Goal: Information Seeking & Learning: Learn about a topic

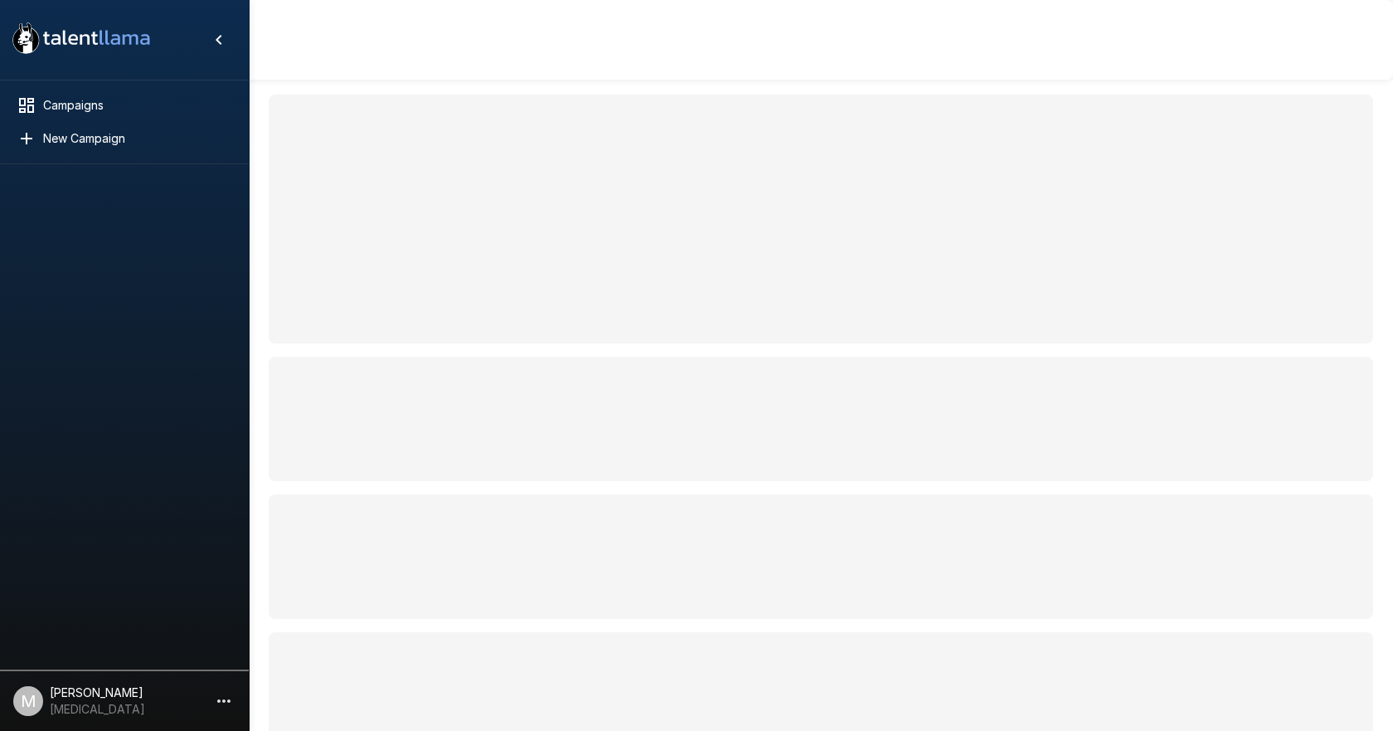
click at [206, 574] on div at bounding box center [124, 413] width 249 height 498
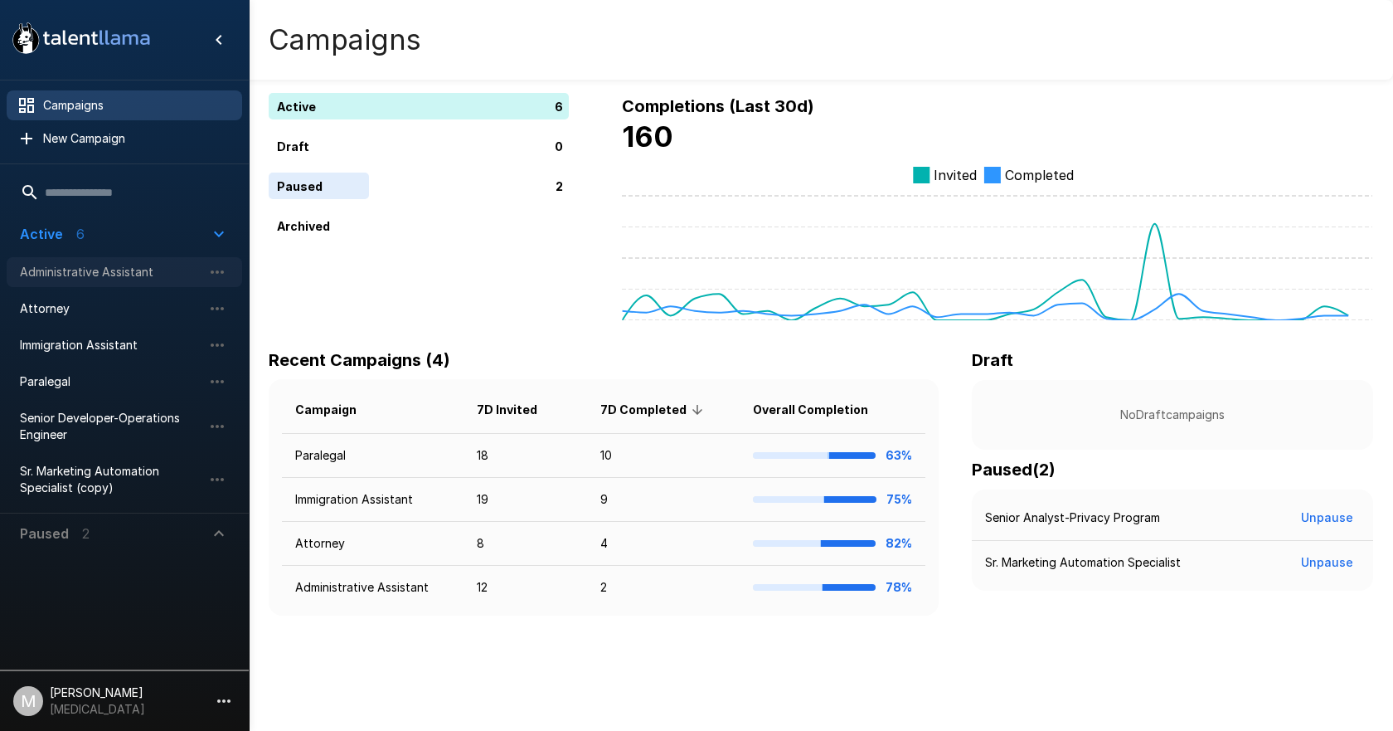
click at [56, 265] on span "Administrative Assistant" at bounding box center [111, 272] width 182 height 17
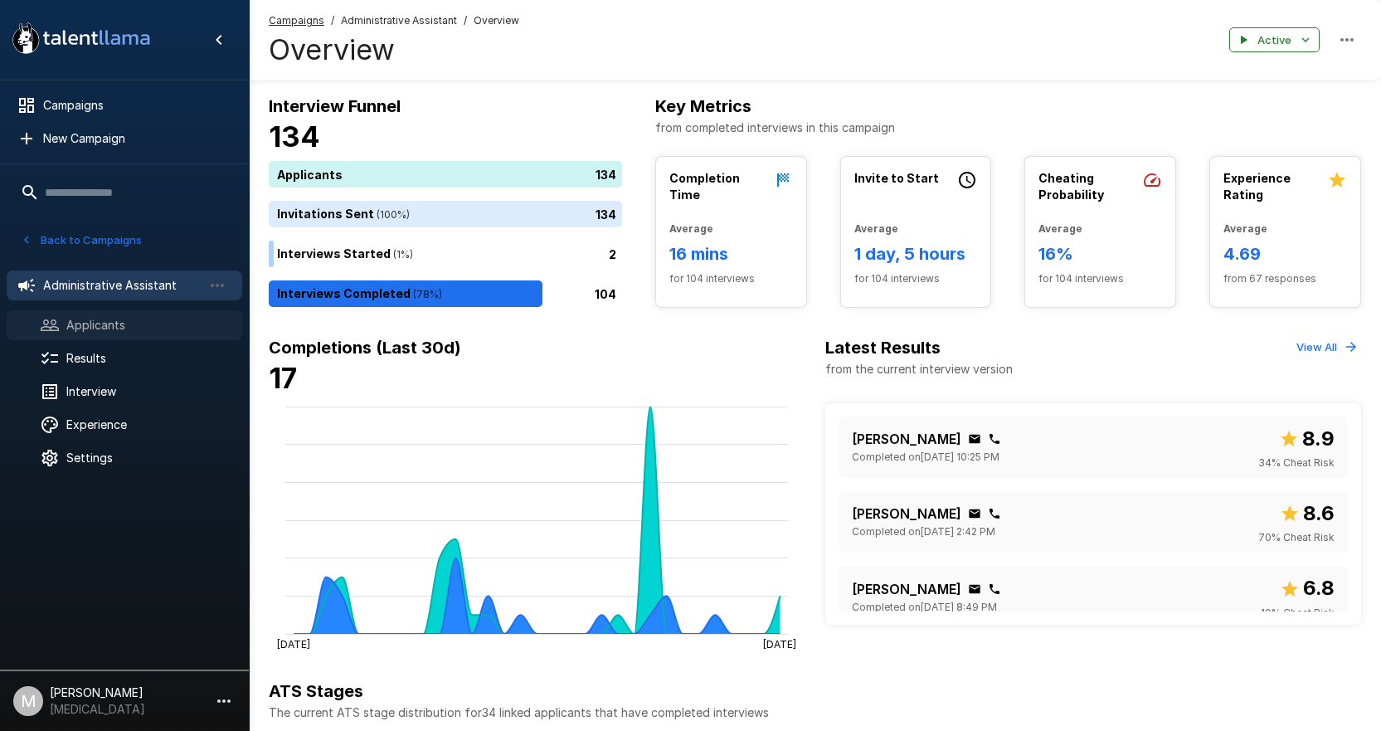
click at [158, 324] on span "Applicants" at bounding box center [147, 325] width 163 height 17
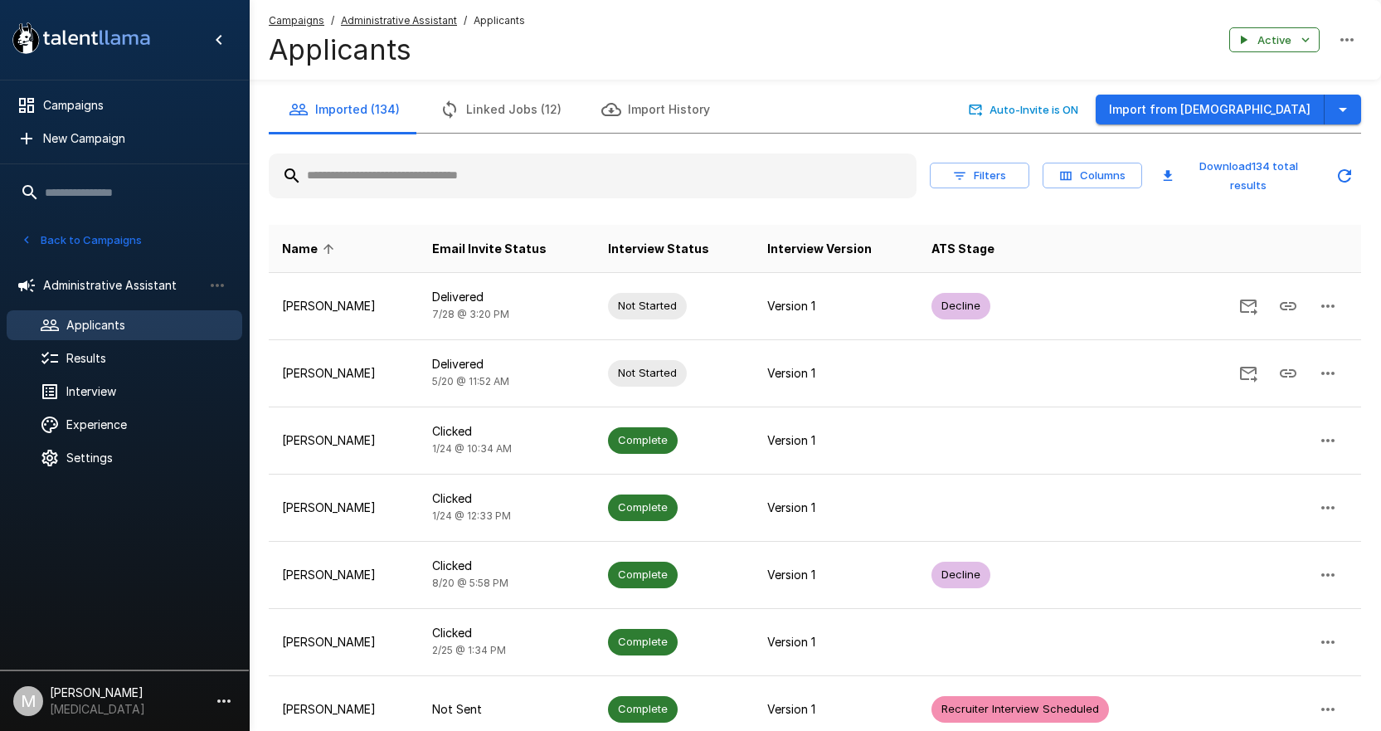
click at [521, 183] on input "text" at bounding box center [593, 176] width 648 height 30
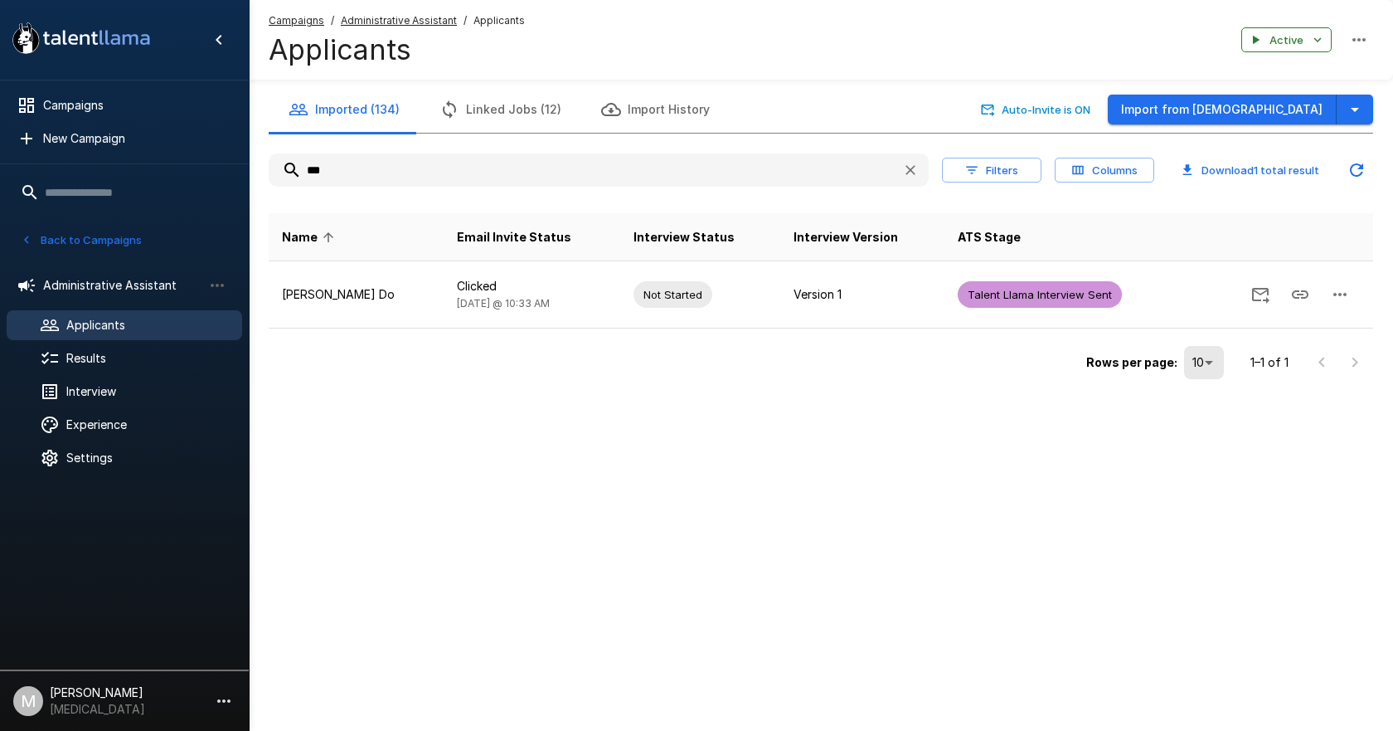
drag, startPoint x: 521, startPoint y: 183, endPoint x: 247, endPoint y: 226, distance: 277.1
click at [255, 226] on div "Imported (134) Linked Jobs (12) Import History Auto-Invite is ON Import from Jo…" at bounding box center [821, 235] width 1144 height 298
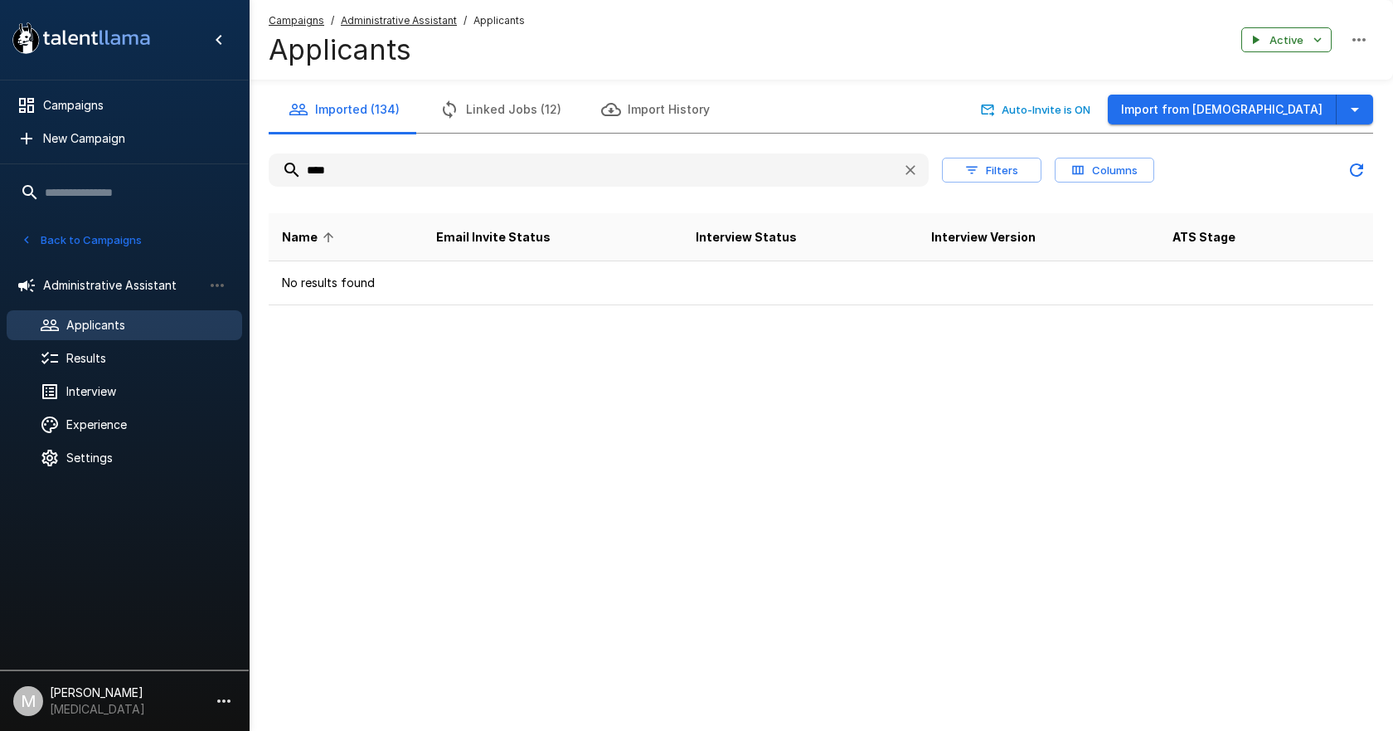
type input "****"
click at [316, 21] on u "Campaigns" at bounding box center [297, 20] width 56 height 12
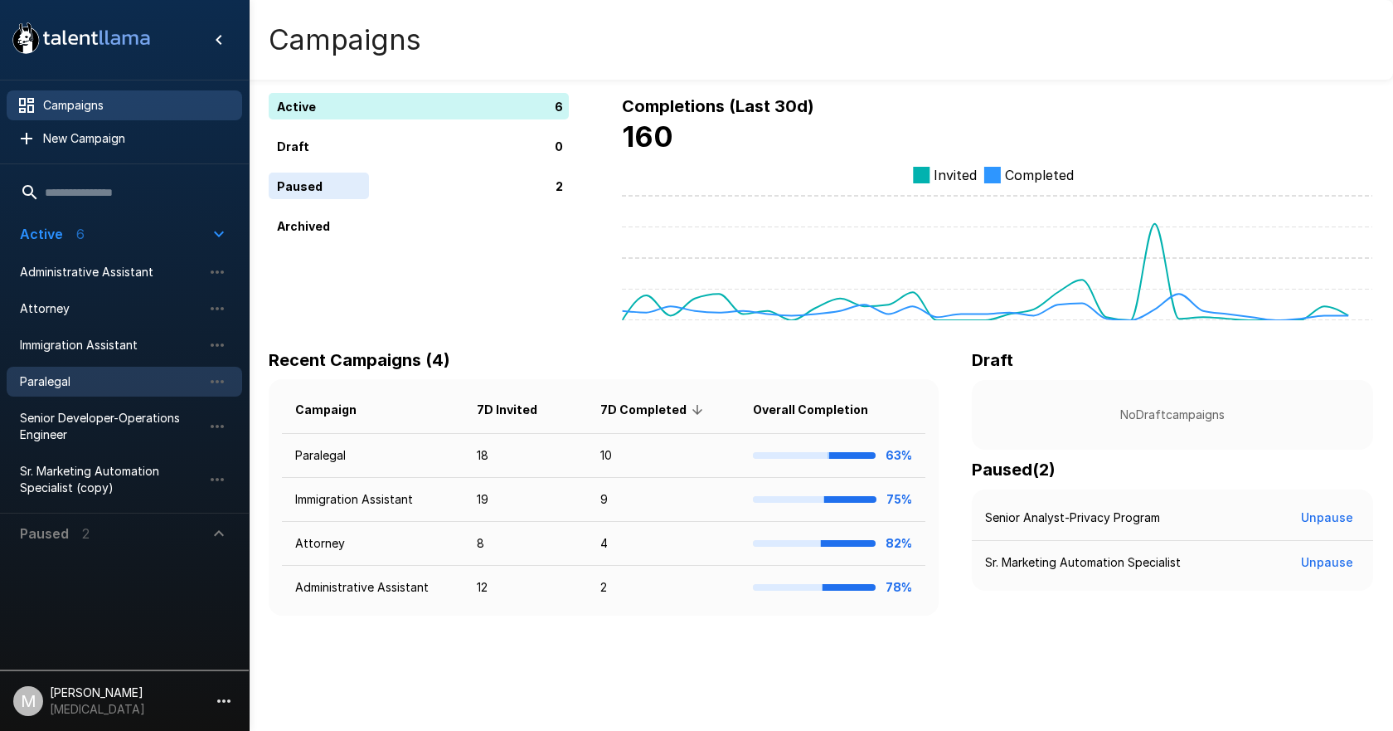
click at [109, 372] on div "Paralegal" at bounding box center [125, 382] width 236 height 30
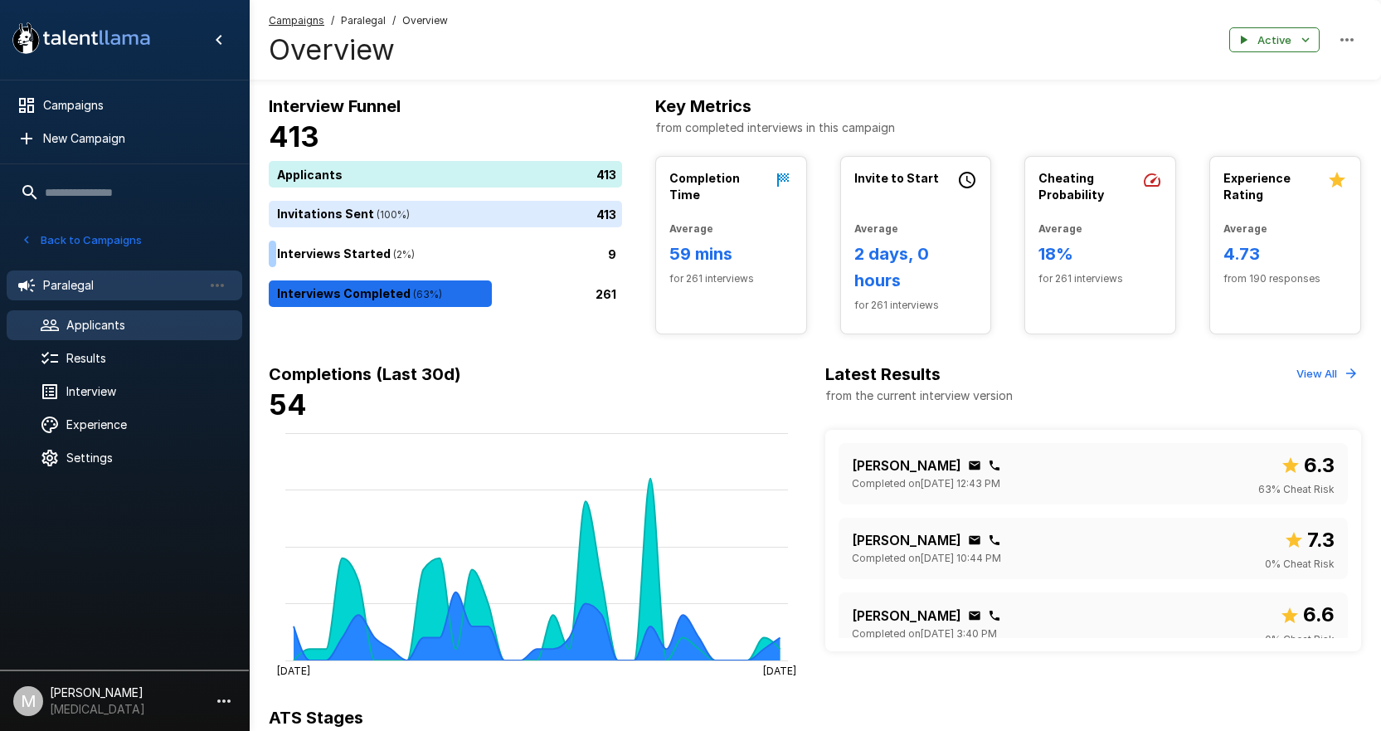
click at [45, 329] on icon at bounding box center [50, 325] width 20 height 20
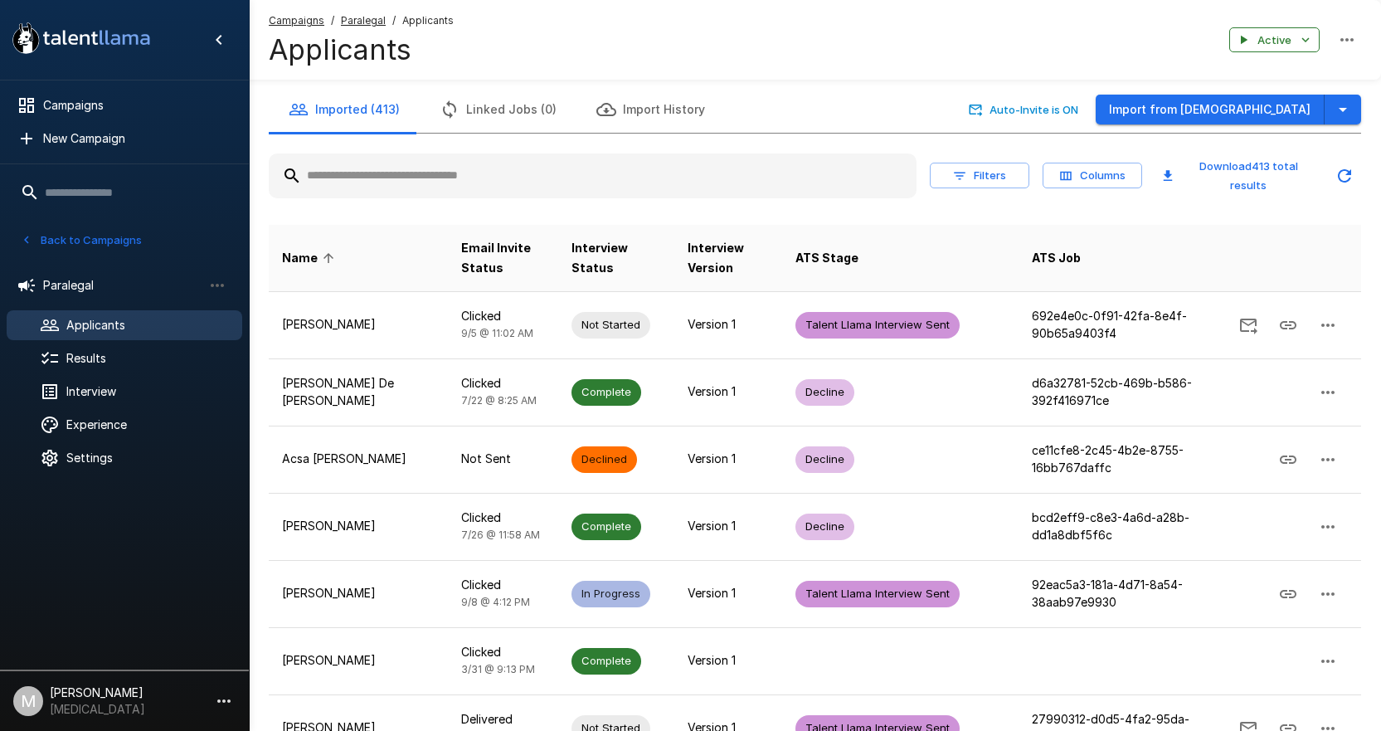
click at [350, 182] on input "text" at bounding box center [593, 176] width 648 height 30
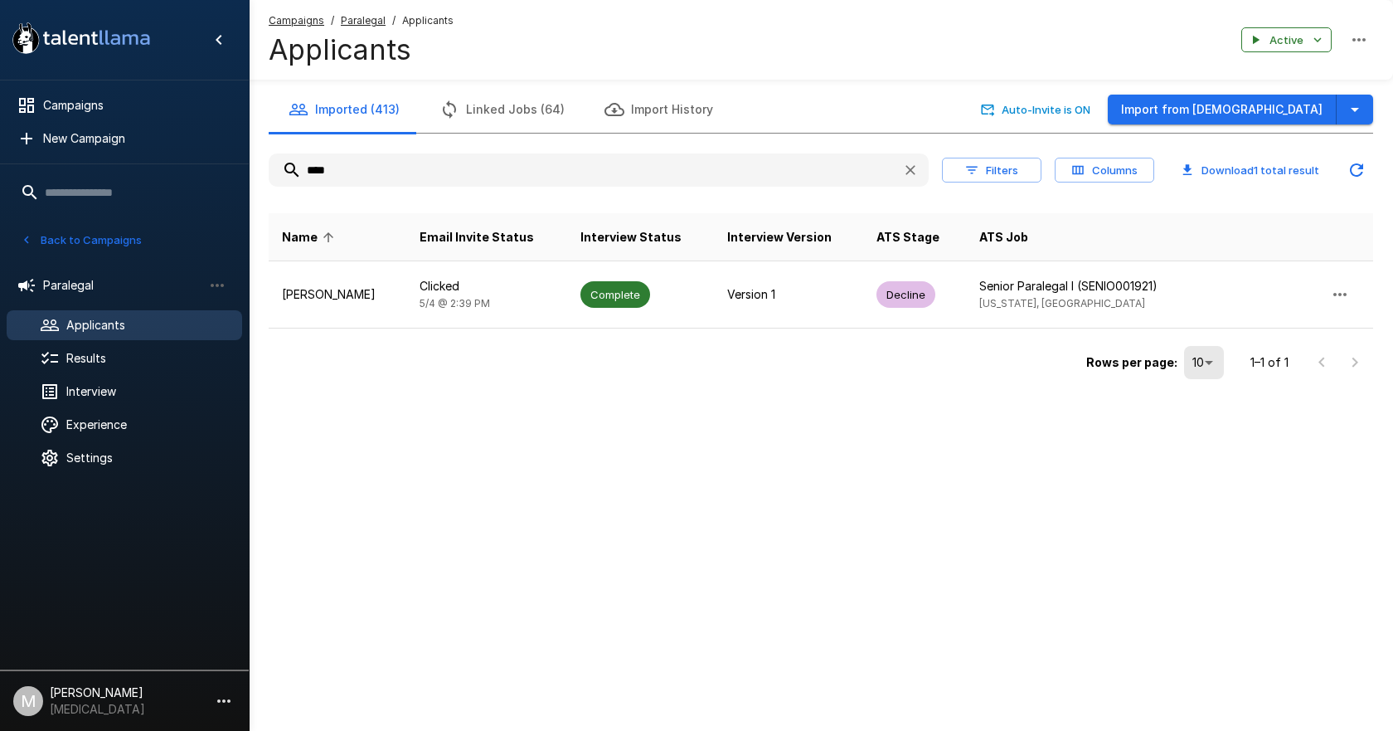
type input "****"
click at [296, 28] on span "Campaigns" at bounding box center [297, 20] width 56 height 17
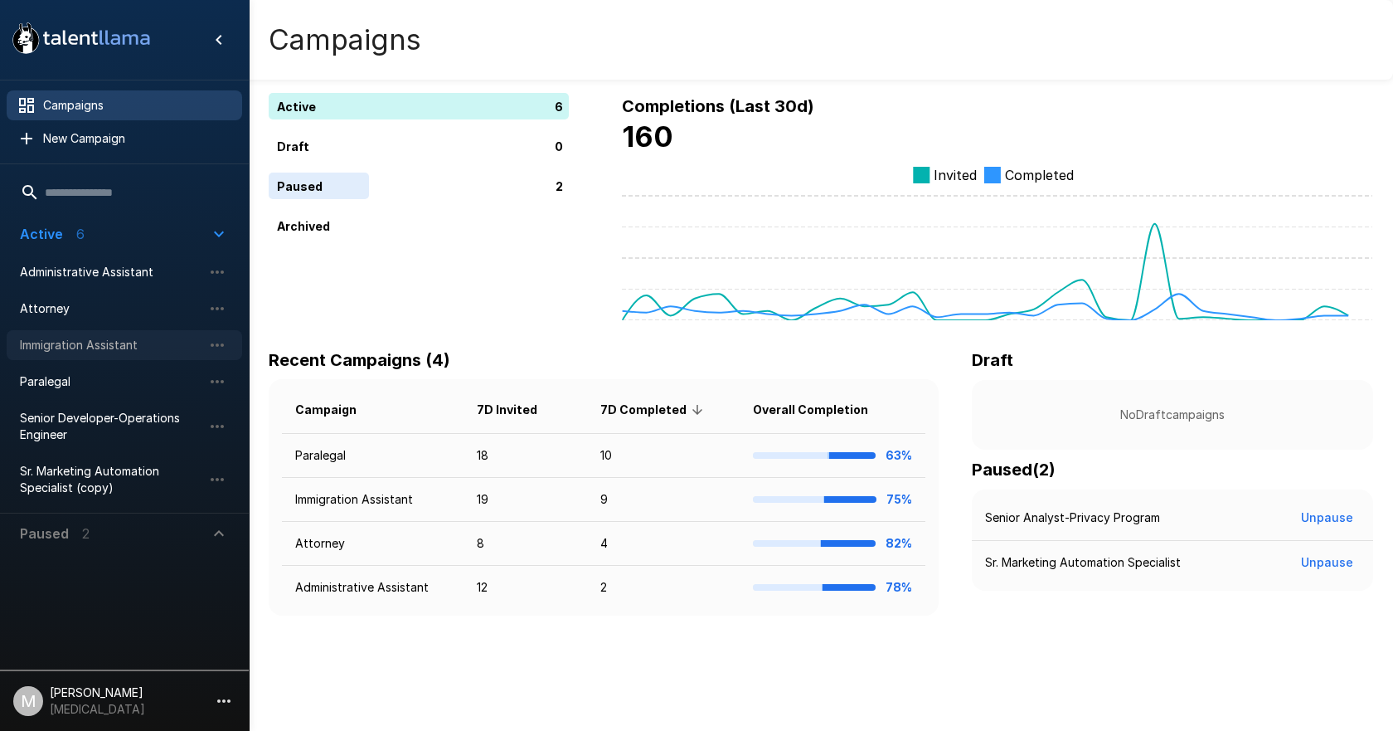
click at [104, 337] on span "Immigration Assistant" at bounding box center [111, 345] width 182 height 17
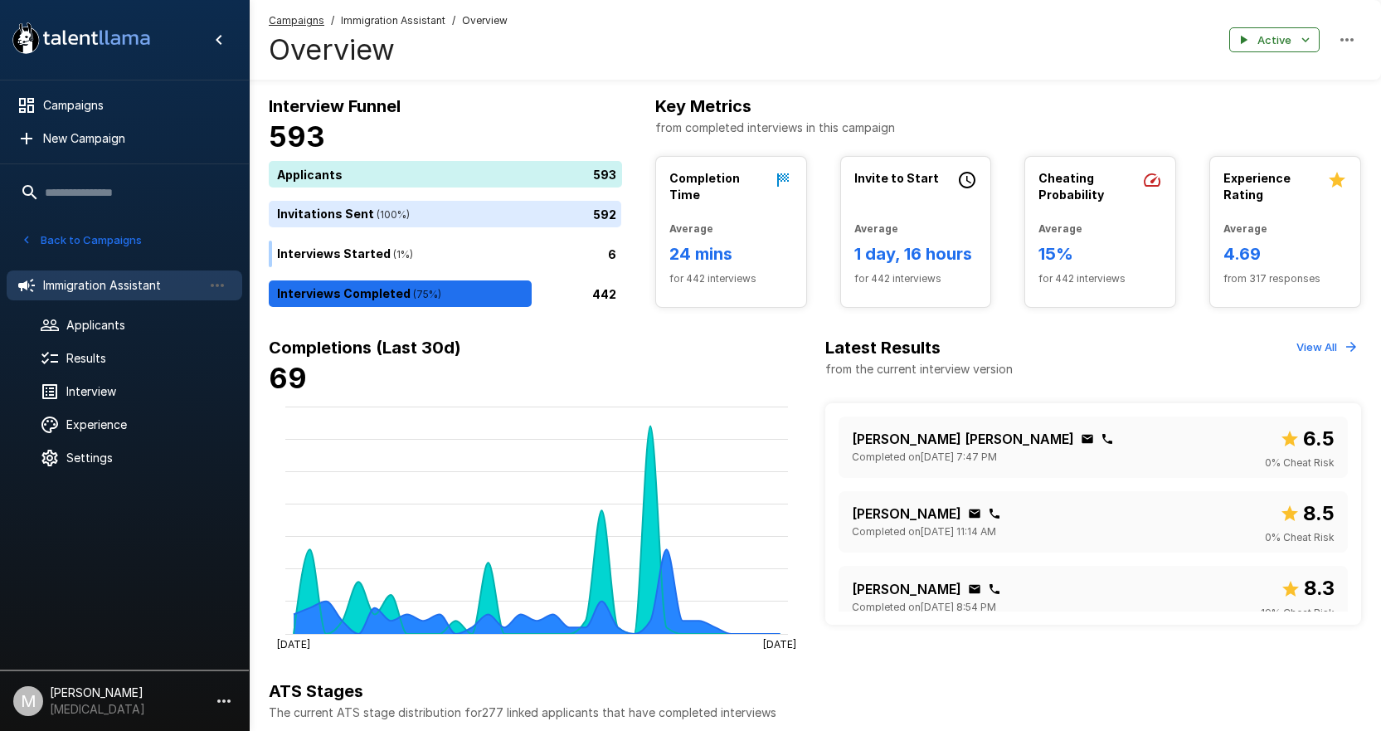
click at [115, 305] on li "Immigration Assistant" at bounding box center [125, 285] width 236 height 43
click at [112, 329] on span "Applicants" at bounding box center [147, 325] width 163 height 17
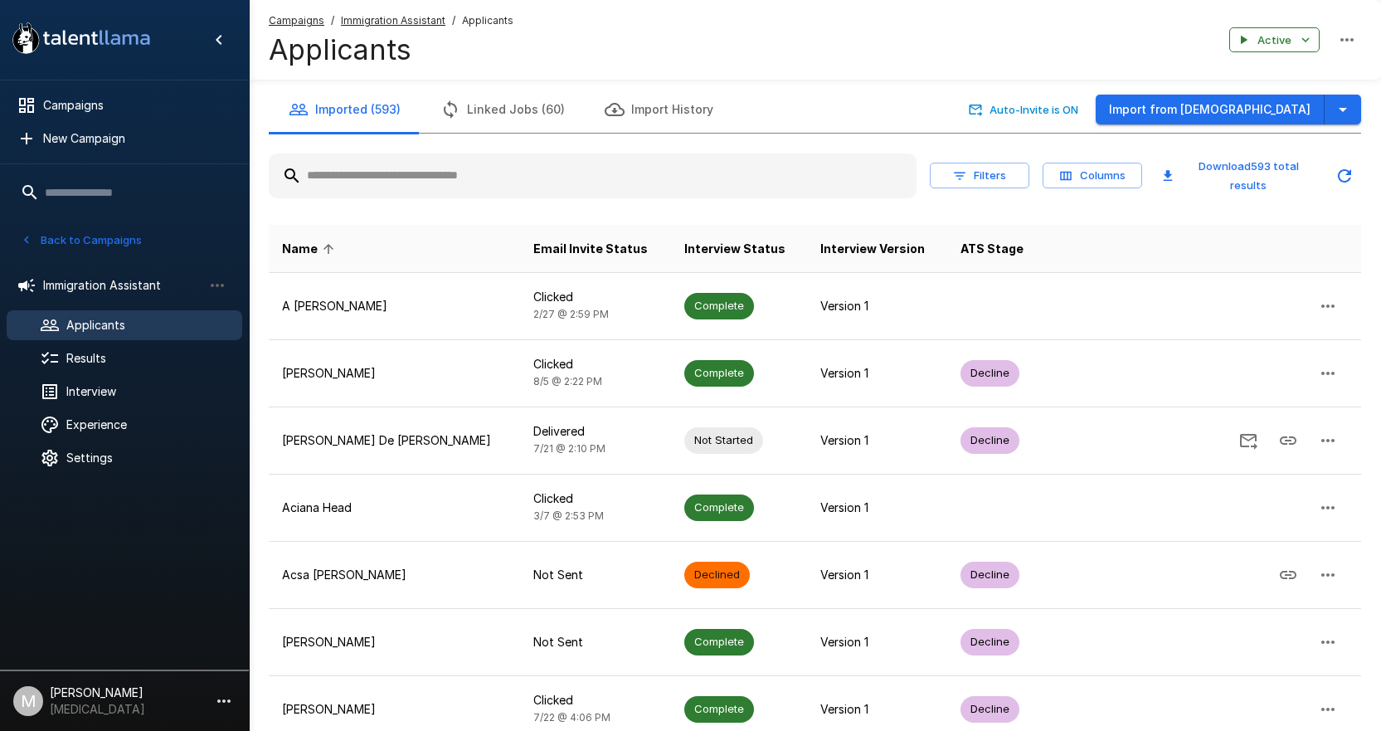
click at [352, 188] on input "text" at bounding box center [593, 176] width 648 height 30
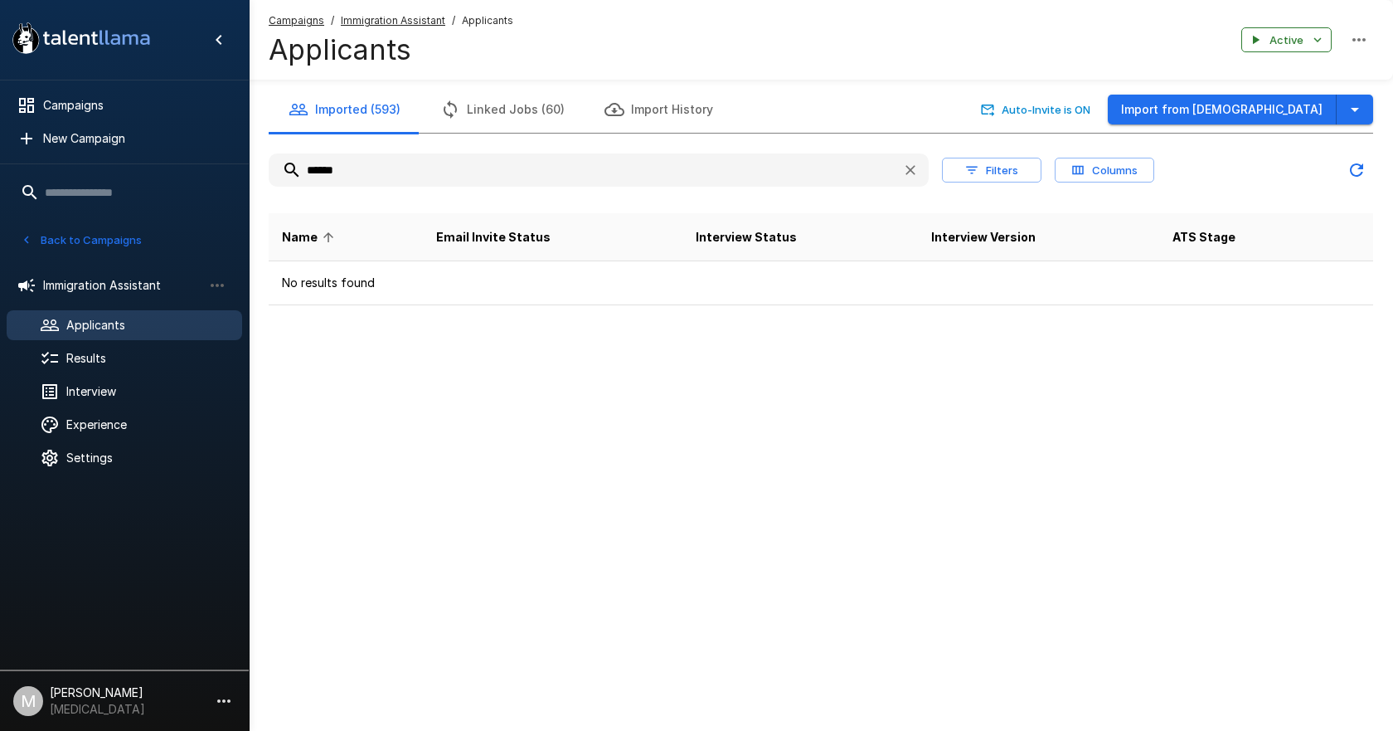
click at [367, 167] on input "******" at bounding box center [579, 170] width 620 height 30
type input "******"
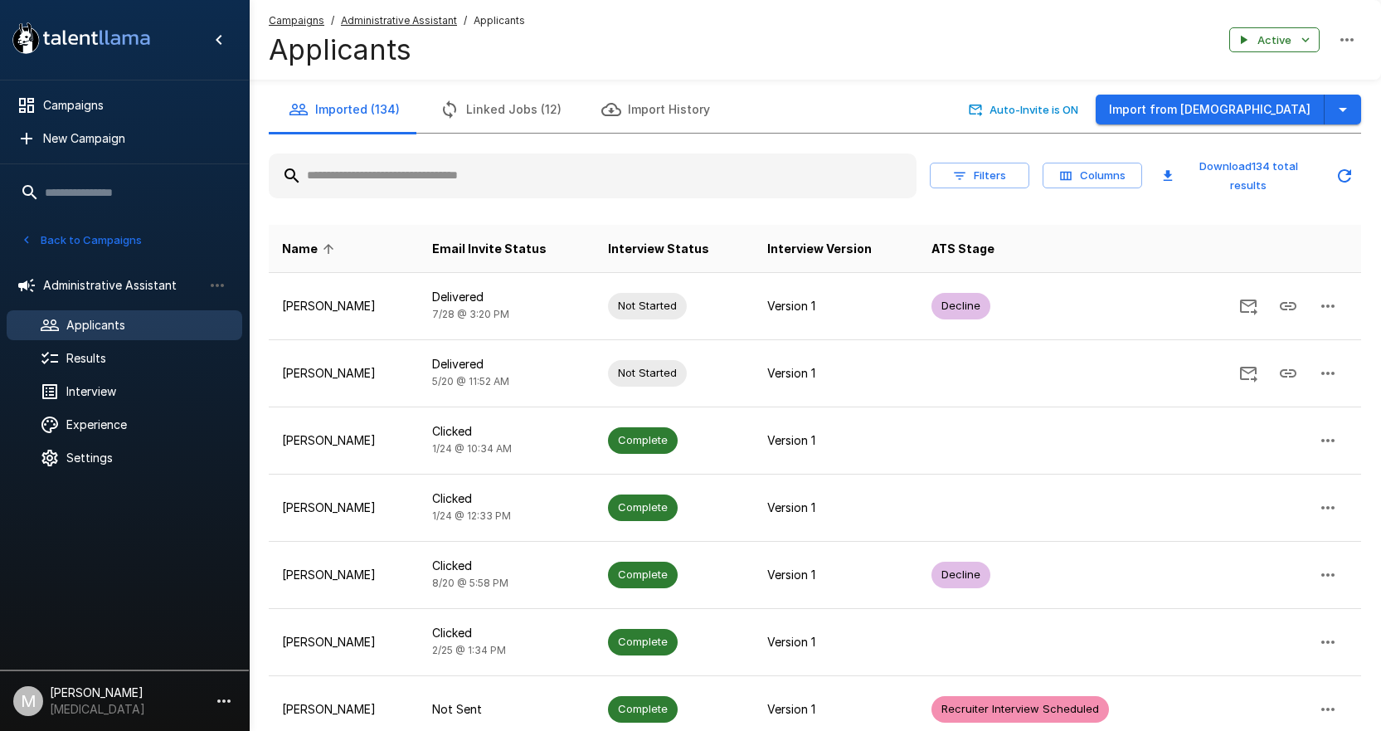
click at [294, 22] on u "Campaigns" at bounding box center [297, 20] width 56 height 12
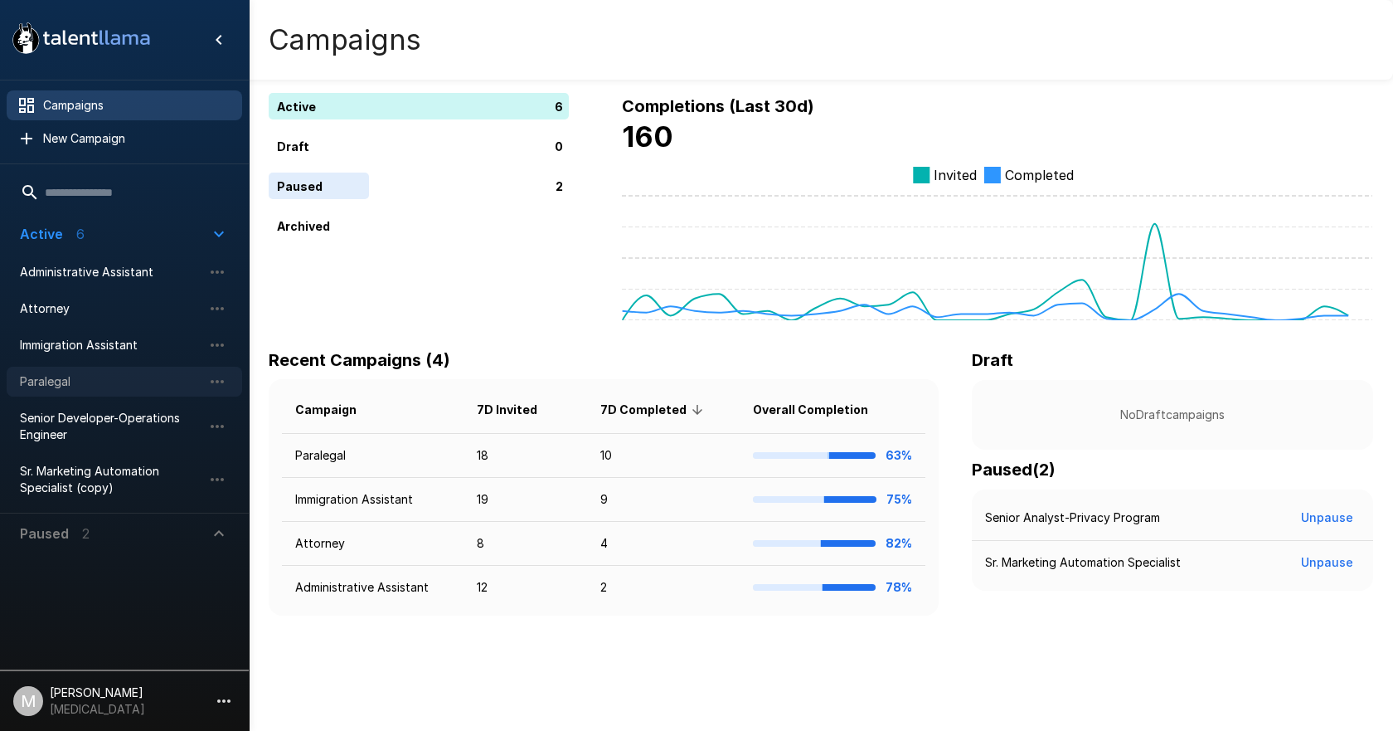
click at [54, 386] on span "Paralegal" at bounding box center [111, 381] width 182 height 17
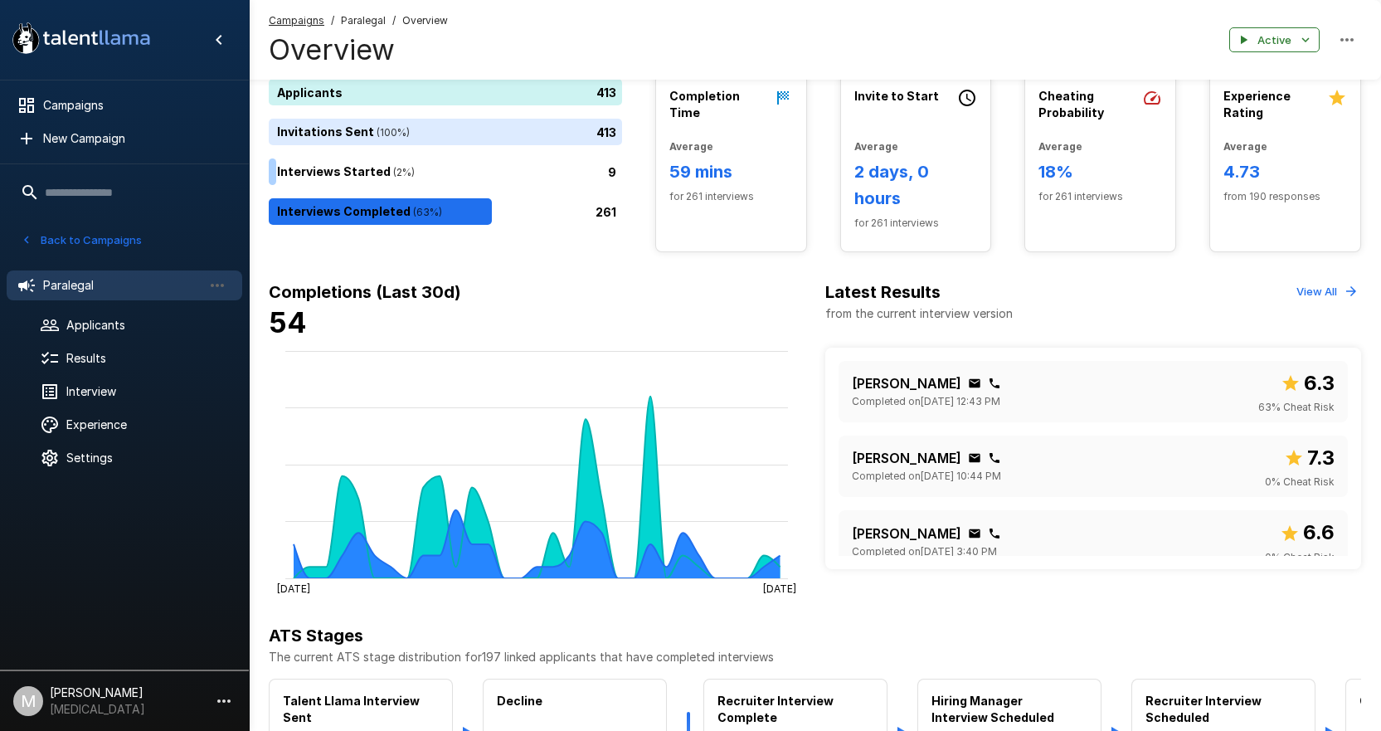
scroll to position [83, 0]
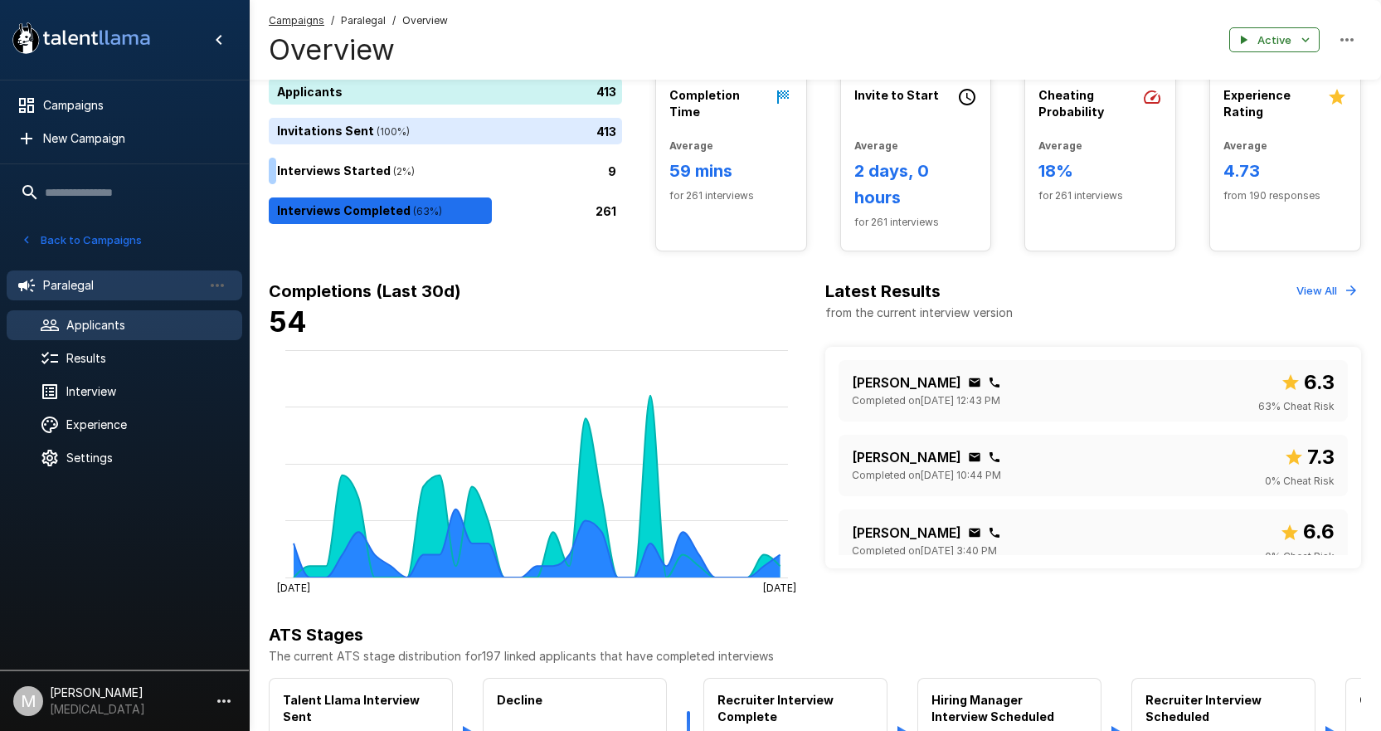
click at [128, 329] on span "Applicants" at bounding box center [147, 325] width 163 height 17
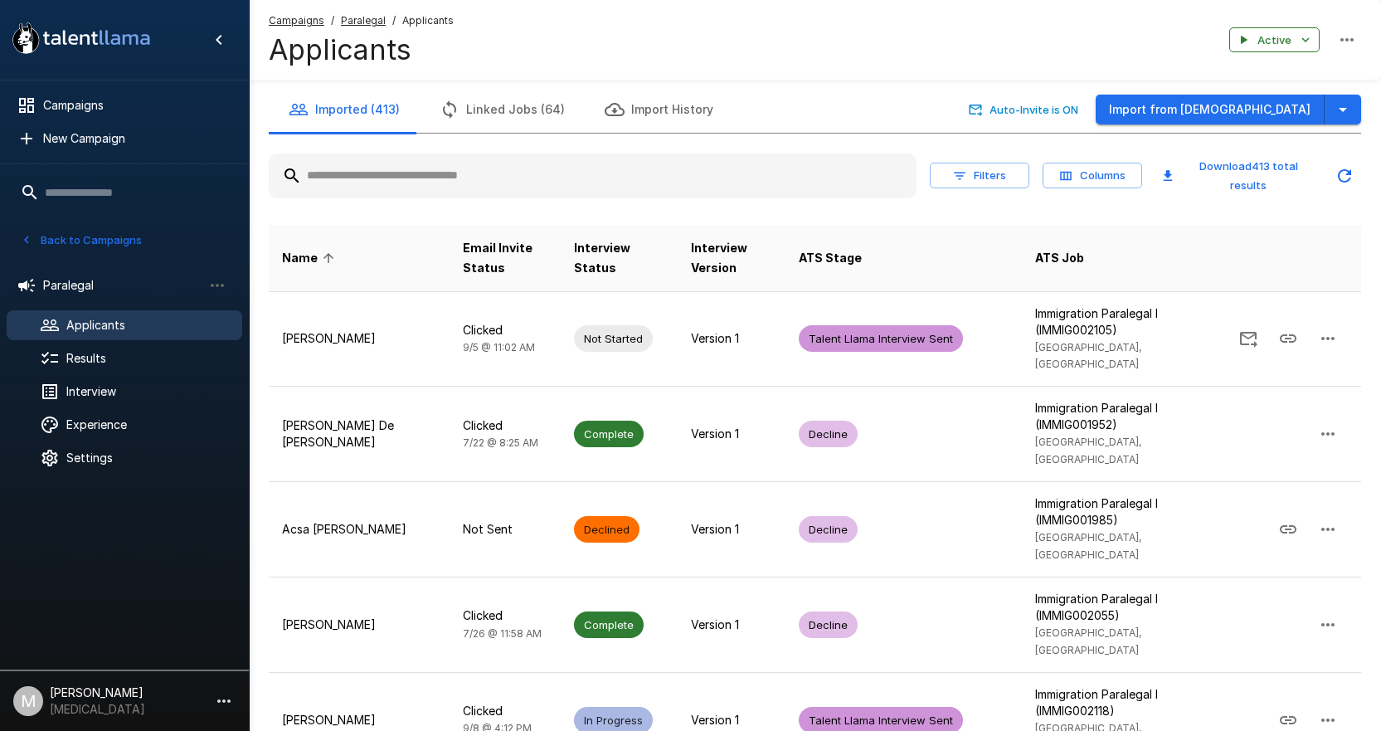
click at [764, 164] on input "text" at bounding box center [593, 176] width 648 height 30
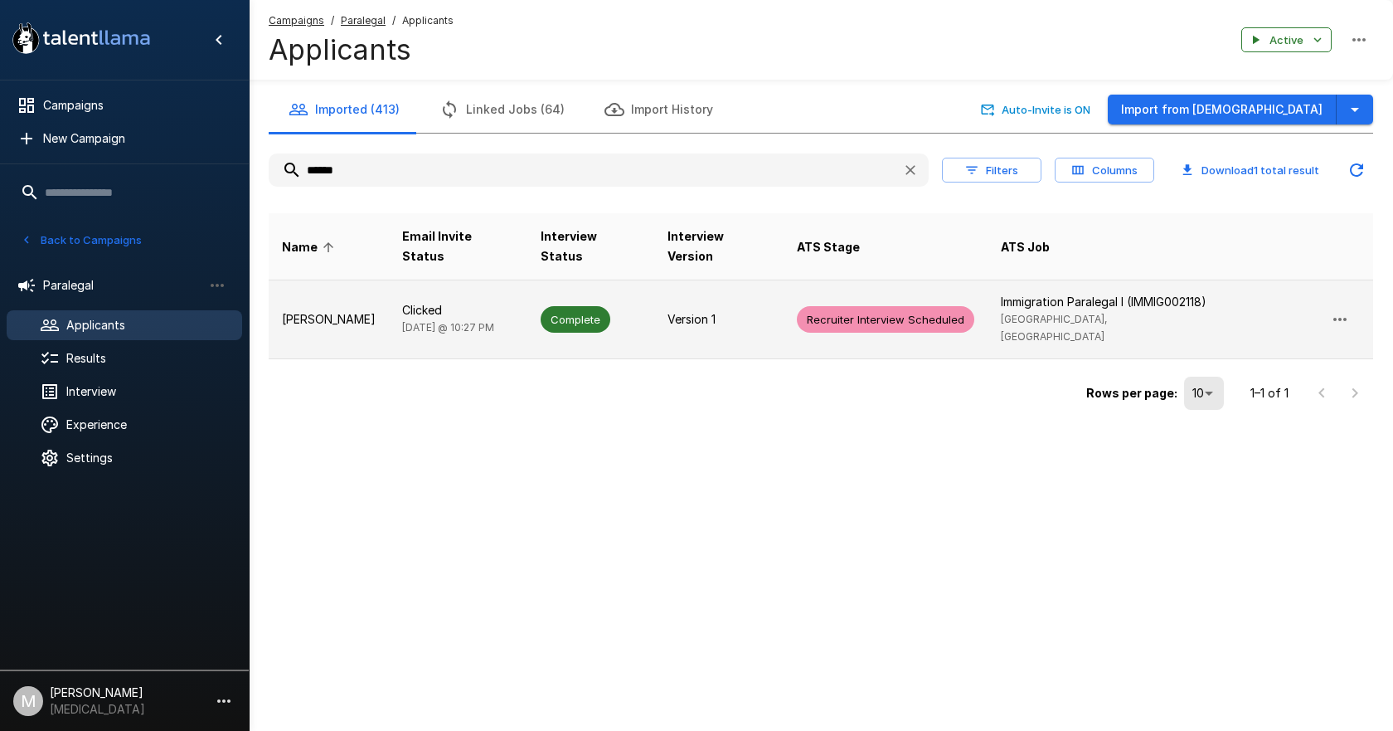
type input "******"
click at [734, 311] on p "Version 1" at bounding box center [719, 319] width 103 height 17
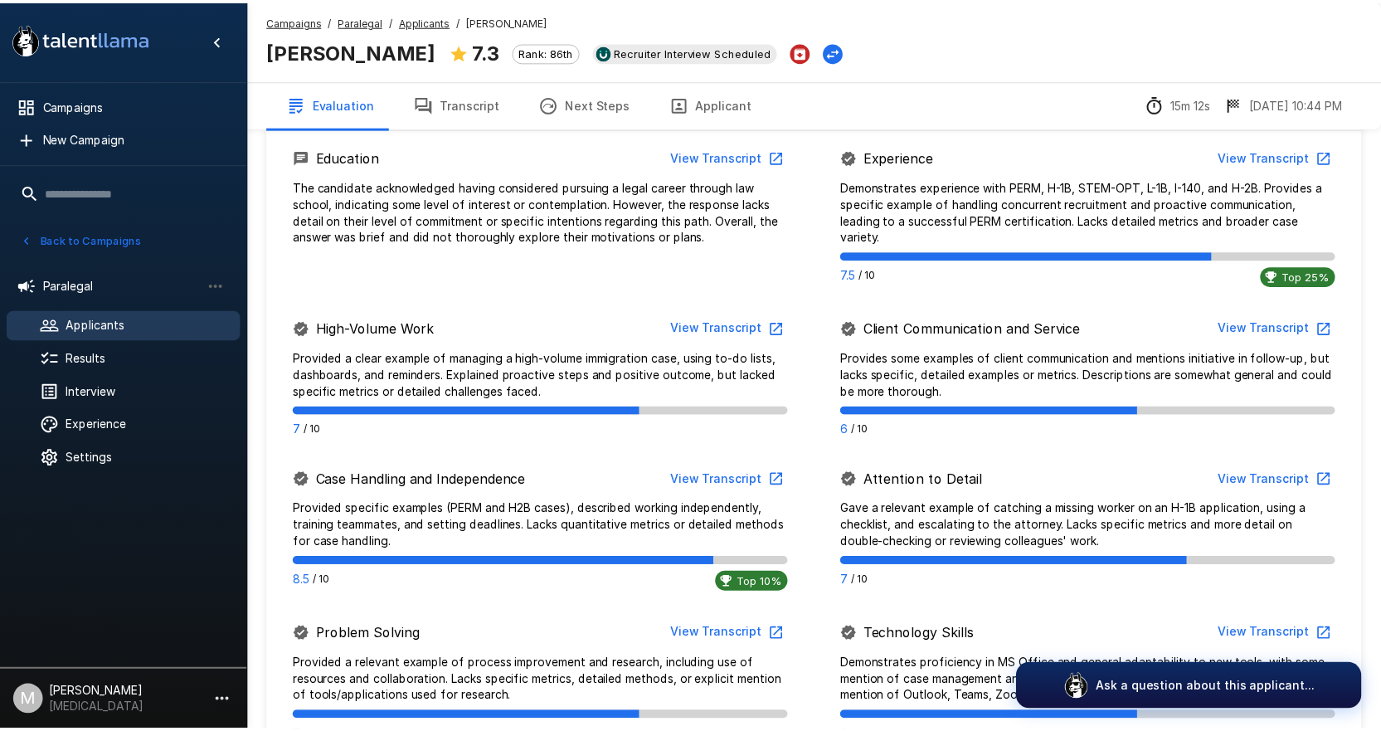
scroll to position [1067, 0]
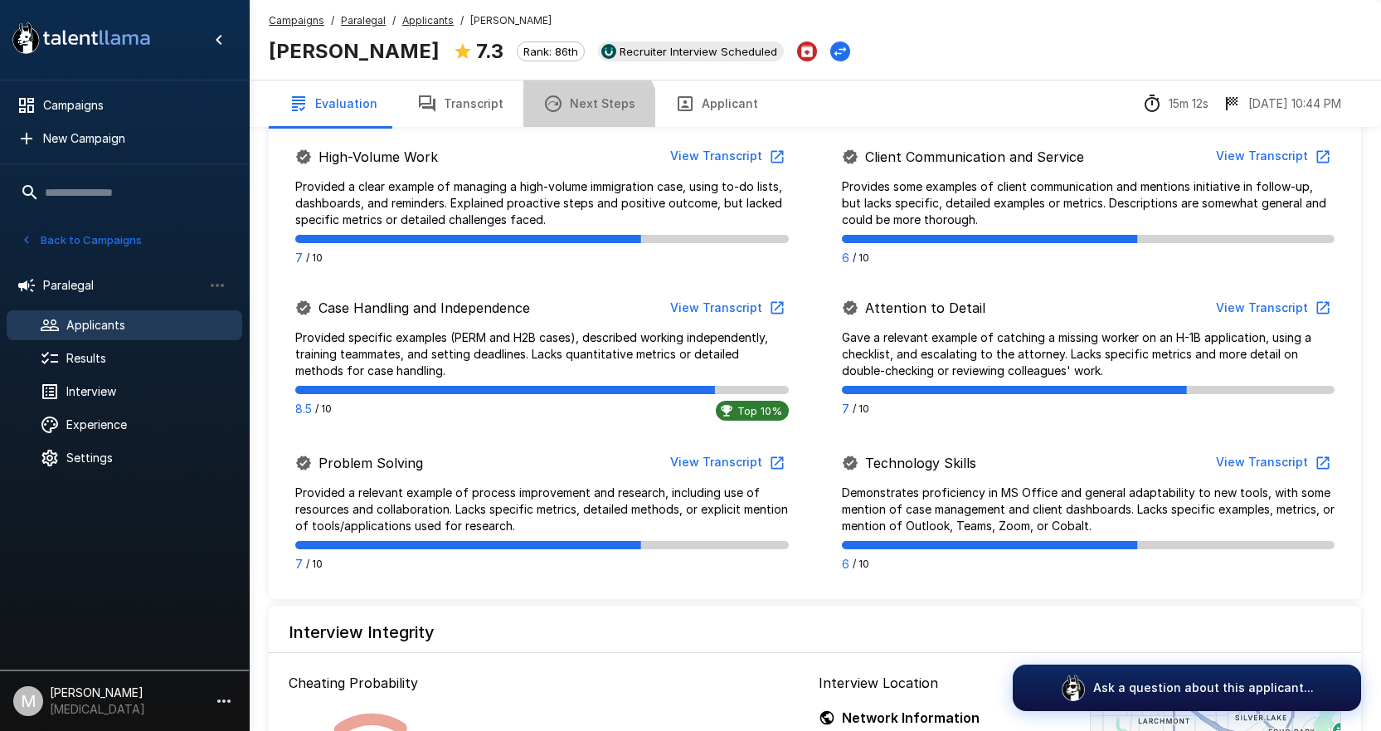
drag, startPoint x: 566, startPoint y: 119, endPoint x: 585, endPoint y: 110, distance: 21.6
click at [566, 119] on button "Next Steps" at bounding box center [589, 103] width 132 height 46
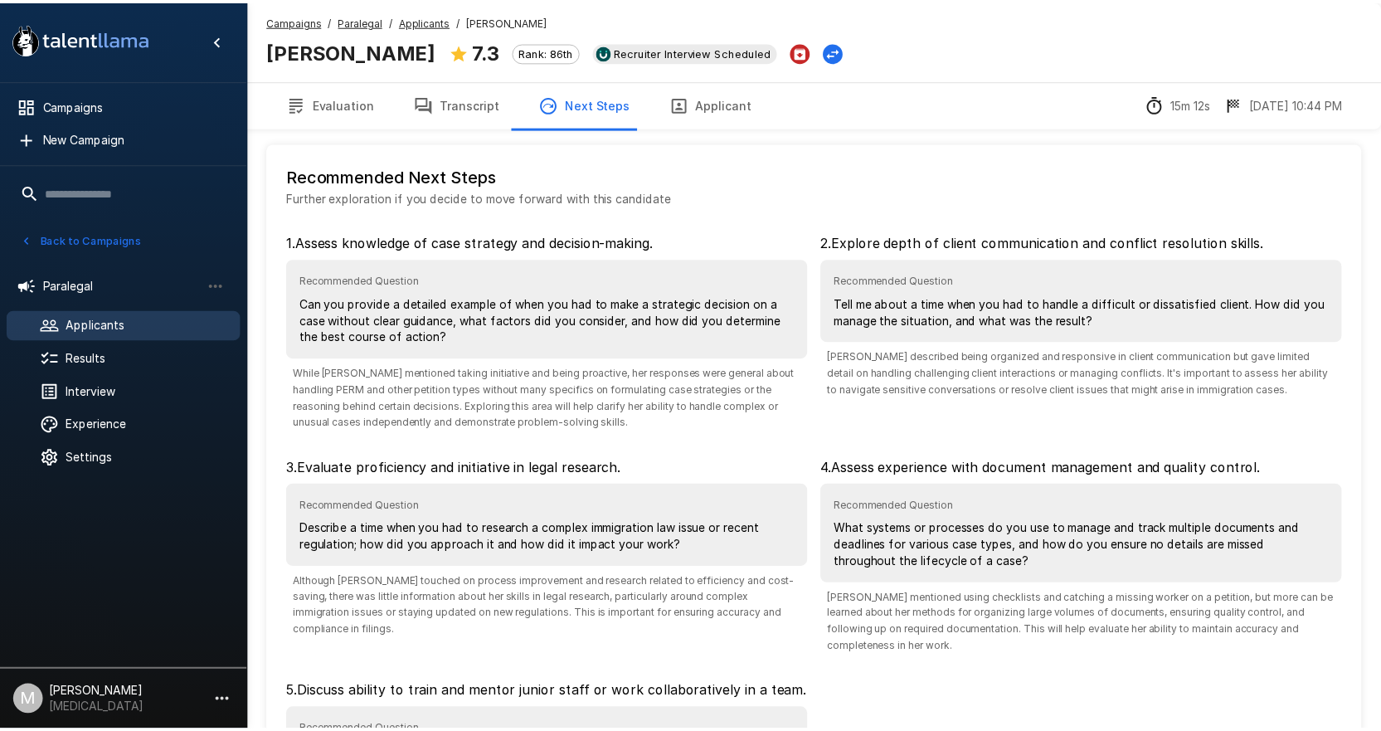
scroll to position [234, 0]
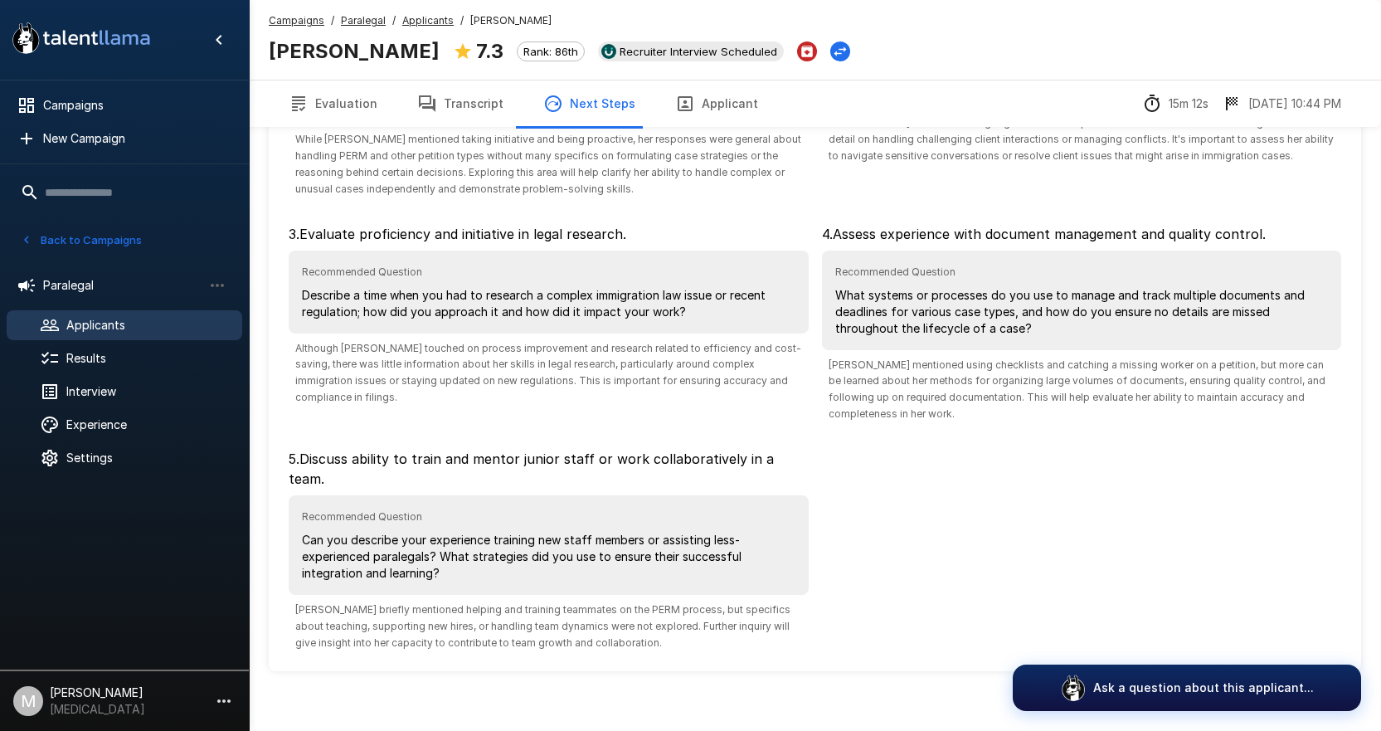
click at [477, 109] on button "Transcript" at bounding box center [460, 103] width 126 height 46
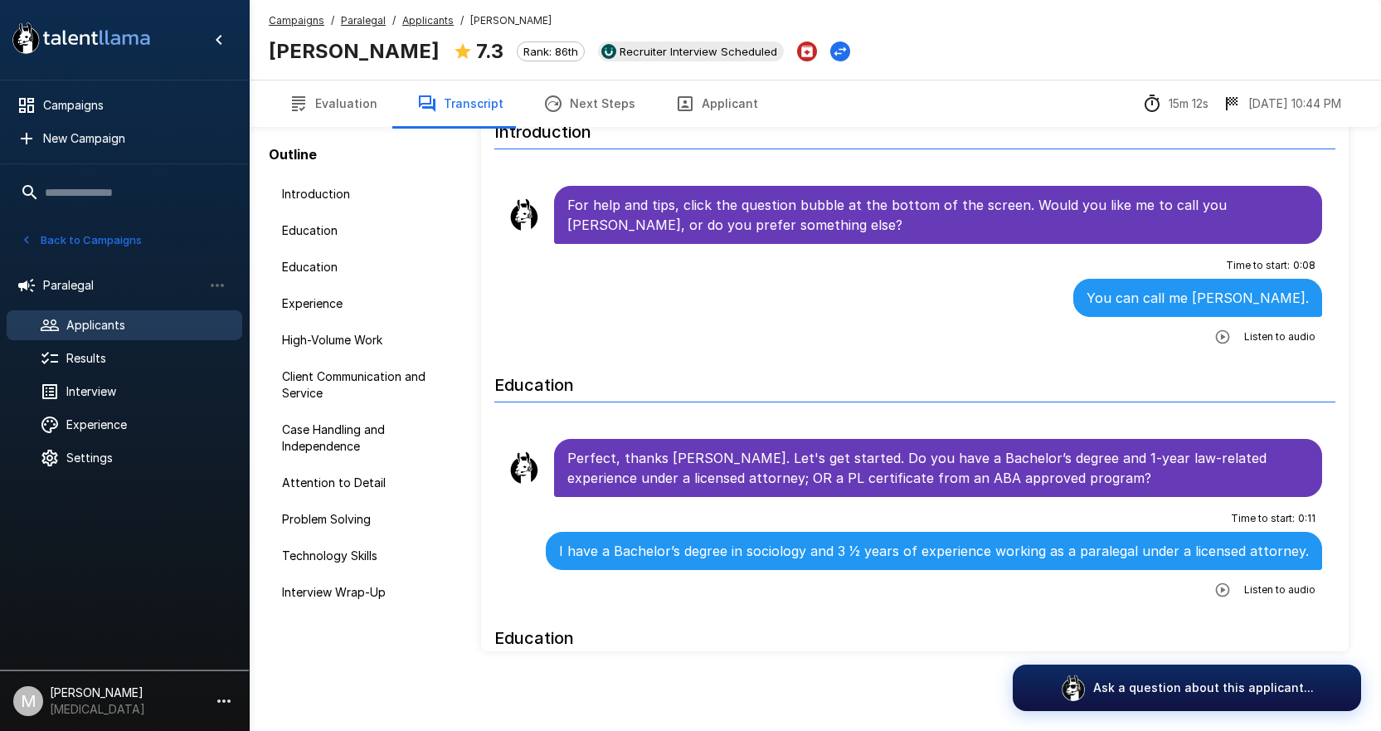
scroll to position [86, 0]
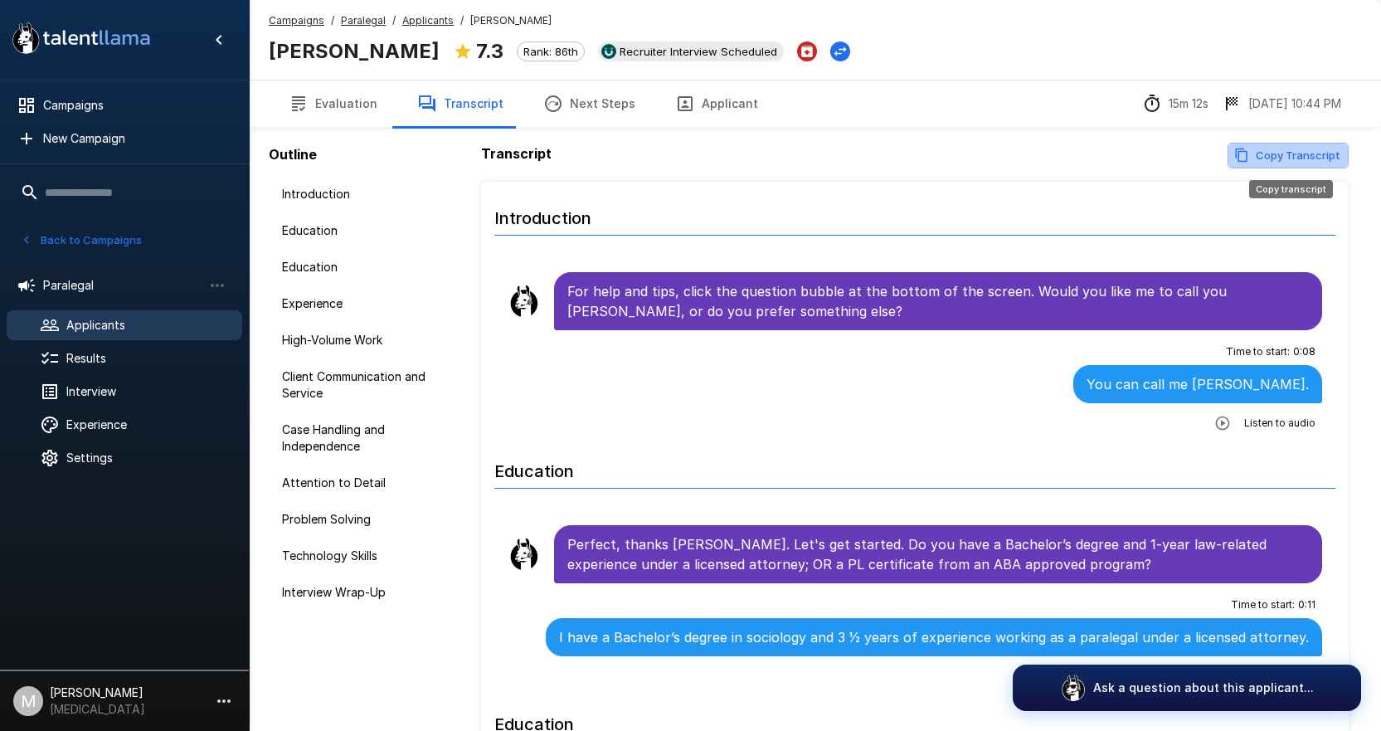
click at [1243, 144] on button "Copy Transcript" at bounding box center [1287, 156] width 121 height 26
drag, startPoint x: 775, startPoint y: 96, endPoint x: 730, endPoint y: 116, distance: 49.0
click at [732, 114] on div "Evaluation Transcript Next Steps Applicant 15m 12s 9/15 10:44 PM" at bounding box center [815, 103] width 1132 height 47
click at [730, 116] on button "Applicant" at bounding box center [716, 103] width 123 height 46
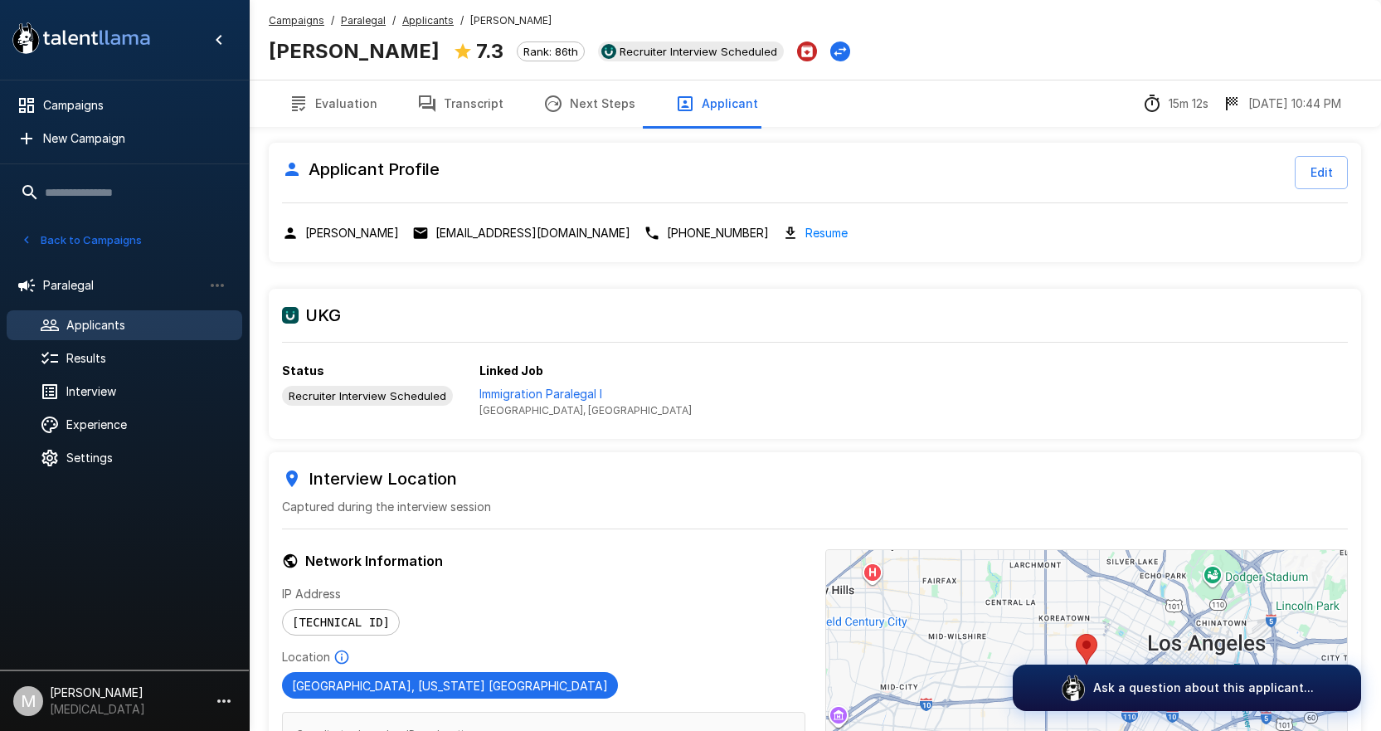
click at [374, 112] on button "Evaluation" at bounding box center [333, 103] width 129 height 46
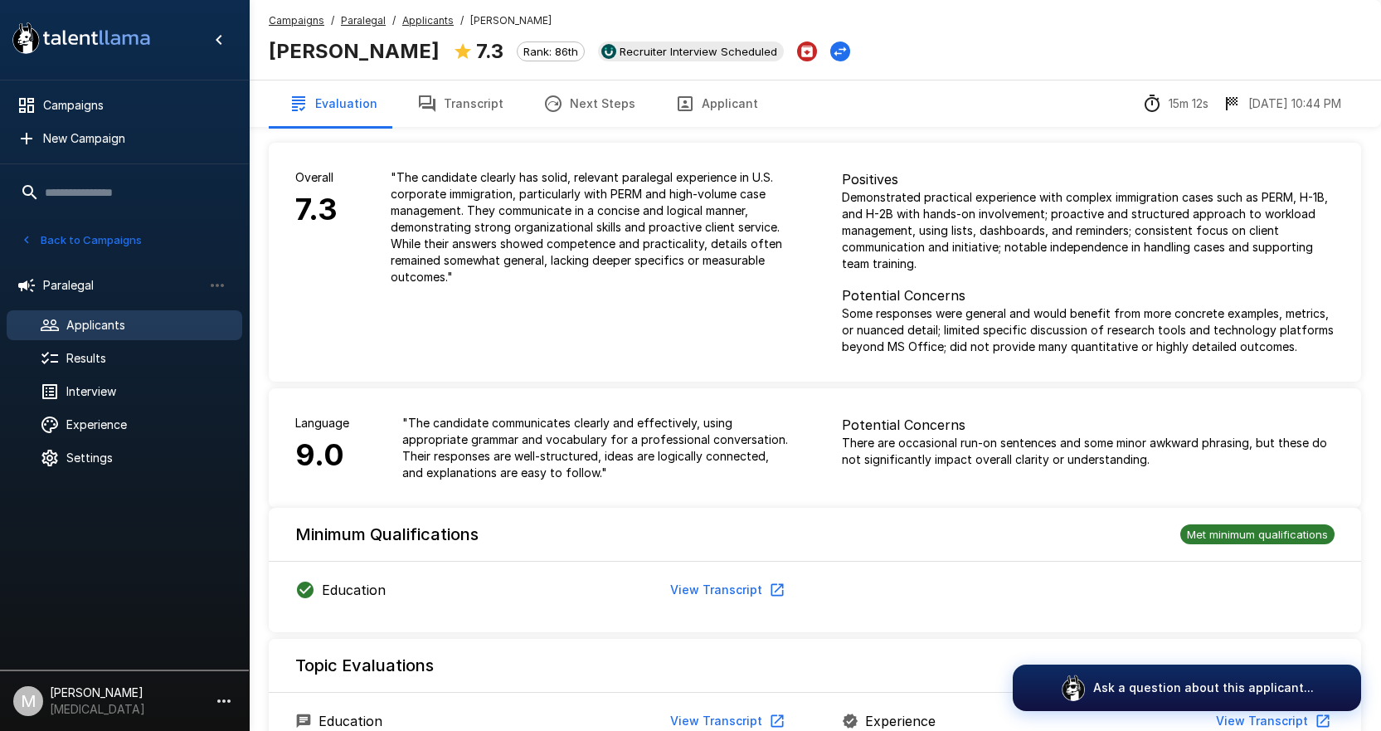
scroll to position [736, 0]
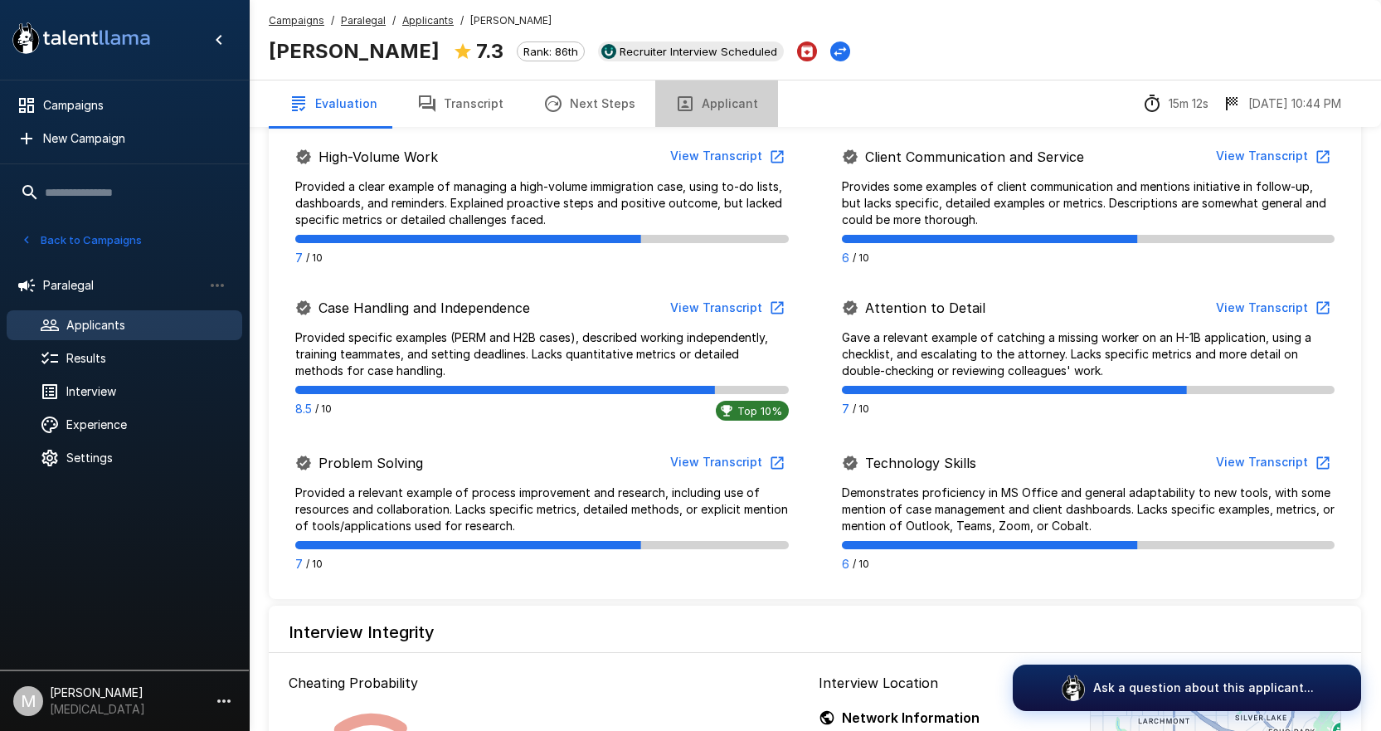
click at [718, 104] on button "Applicant" at bounding box center [716, 103] width 123 height 46
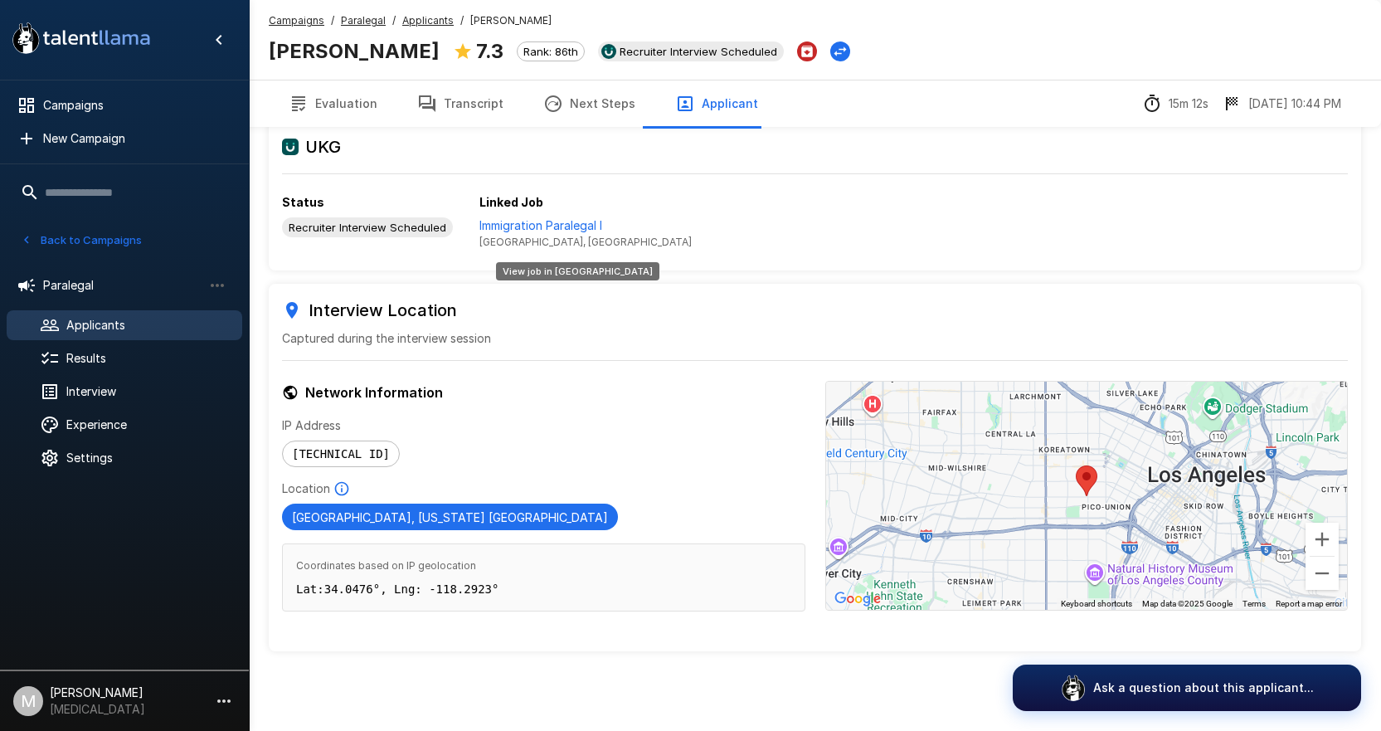
click at [575, 219] on p "Immigration Paralegal I" at bounding box center [585, 225] width 212 height 17
click at [467, 108] on button "Transcript" at bounding box center [460, 103] width 126 height 46
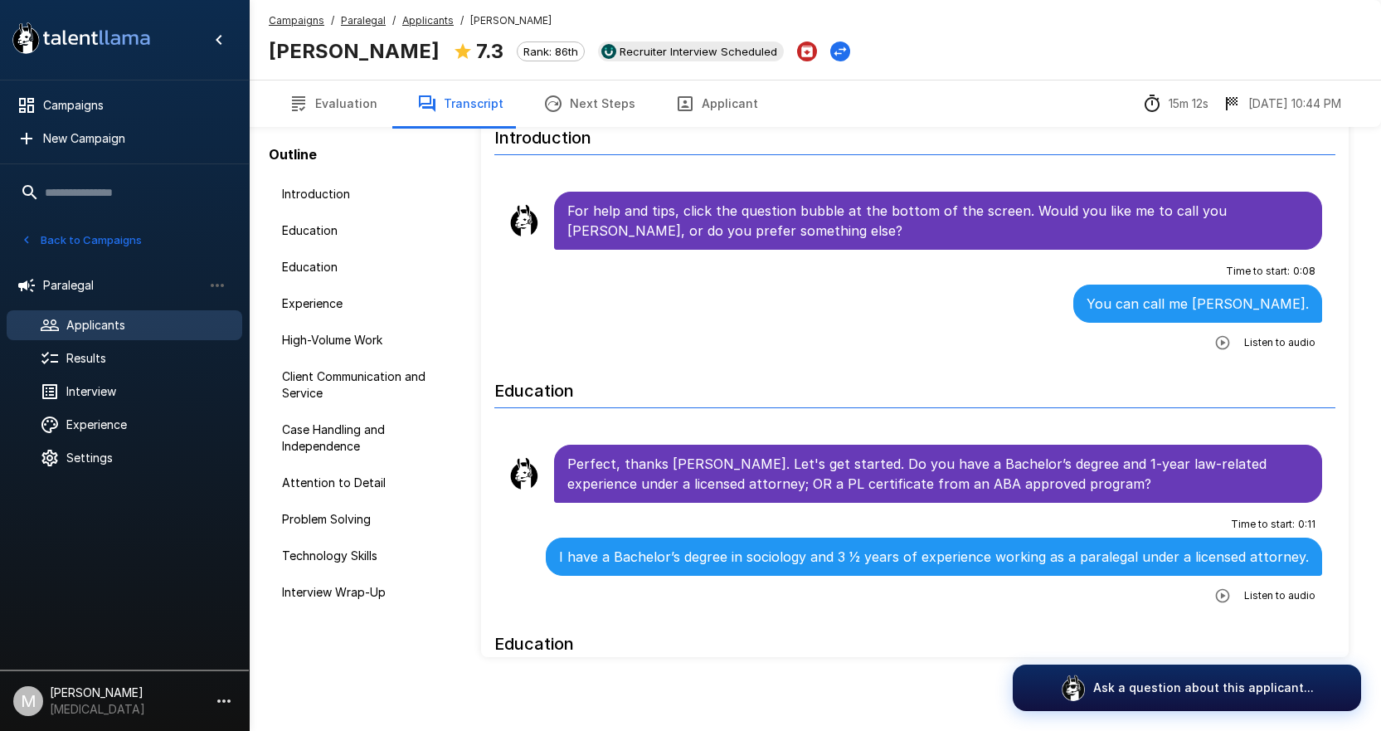
scroll to position [86, 0]
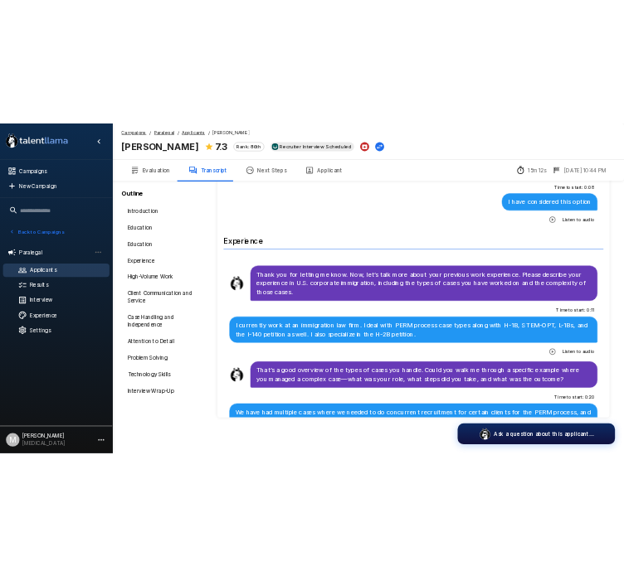
scroll to position [663, 0]
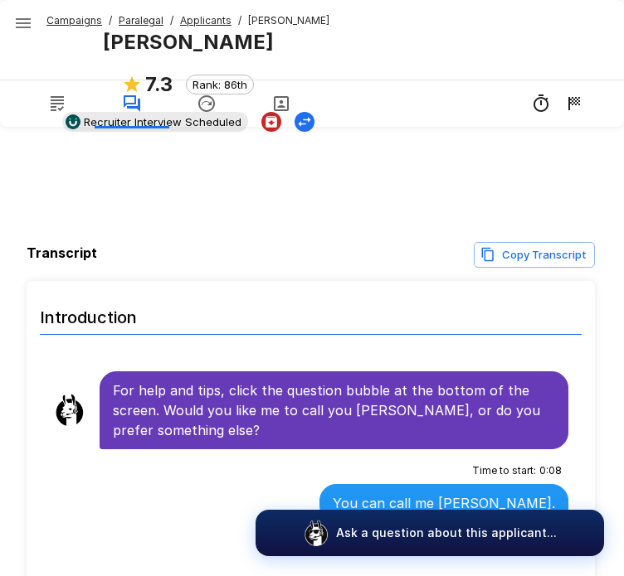
click at [280, 100] on icon "button" at bounding box center [281, 103] width 15 height 15
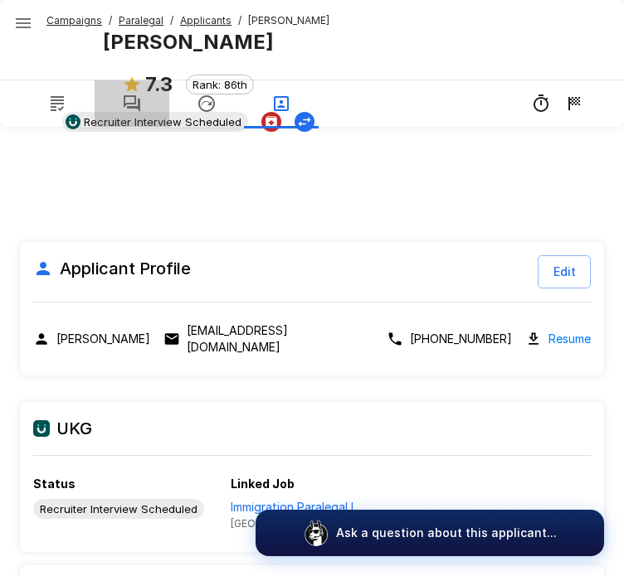
click at [117, 101] on button "button" at bounding box center [132, 103] width 75 height 46
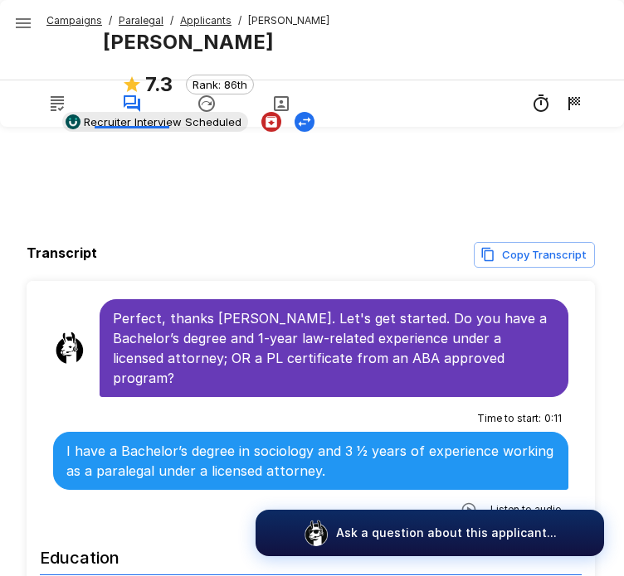
scroll to position [188, 0]
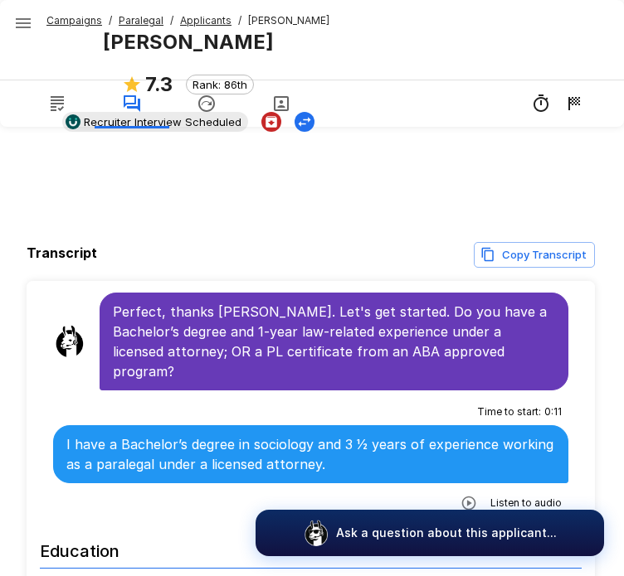
scroll to position [353, 0]
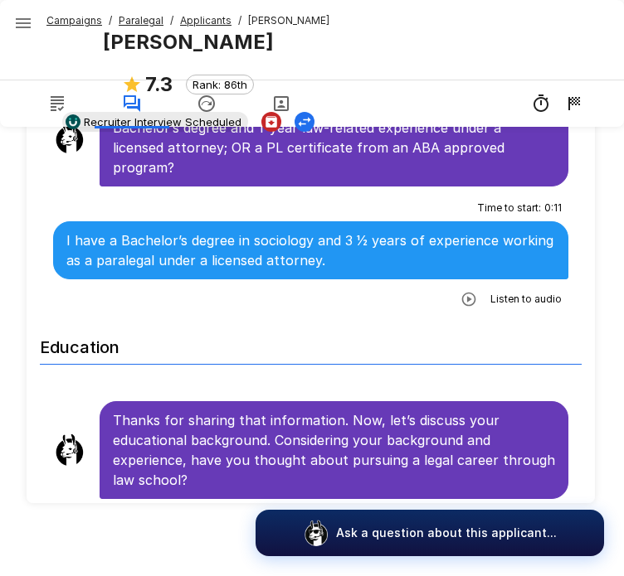
scroll to position [209, 0]
